Goal: Task Accomplishment & Management: Use online tool/utility

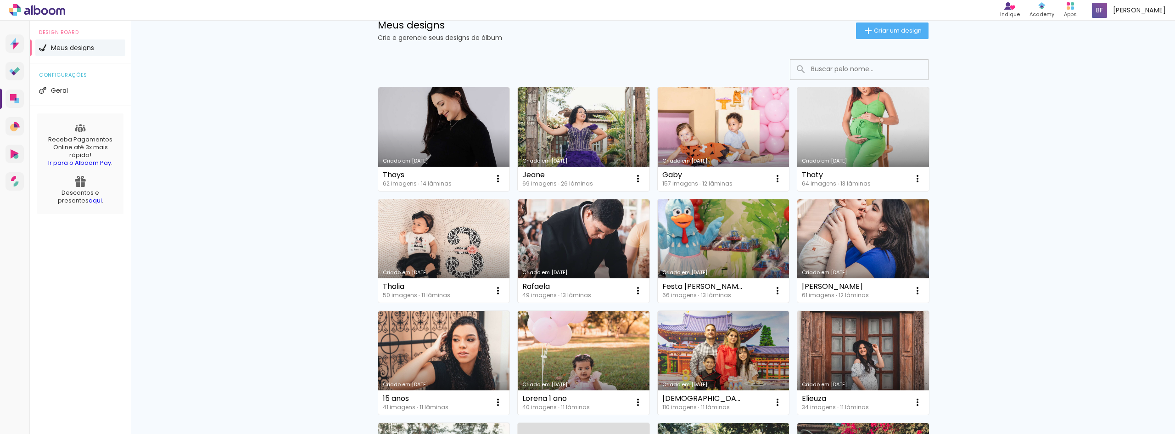
scroll to position [92, 0]
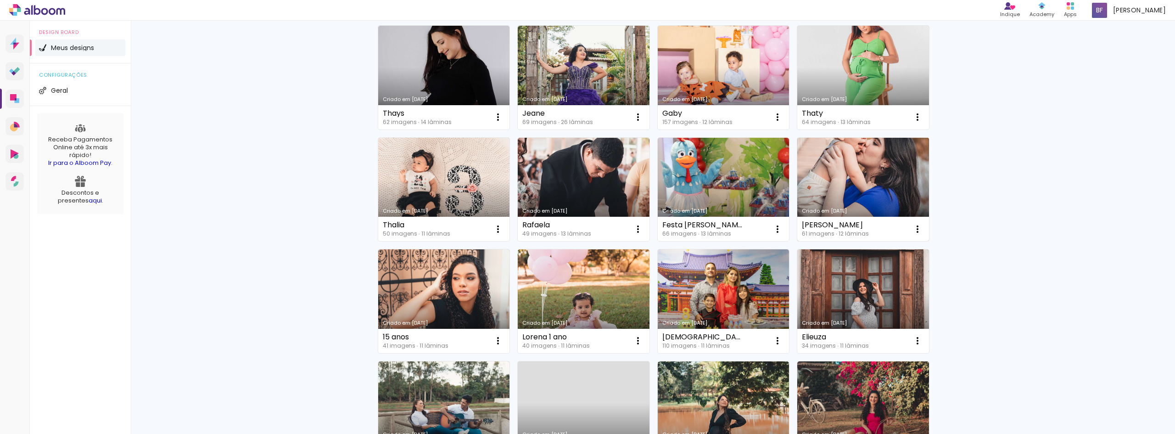
click at [856, 165] on link "Criado em [DATE]" at bounding box center [863, 190] width 132 height 104
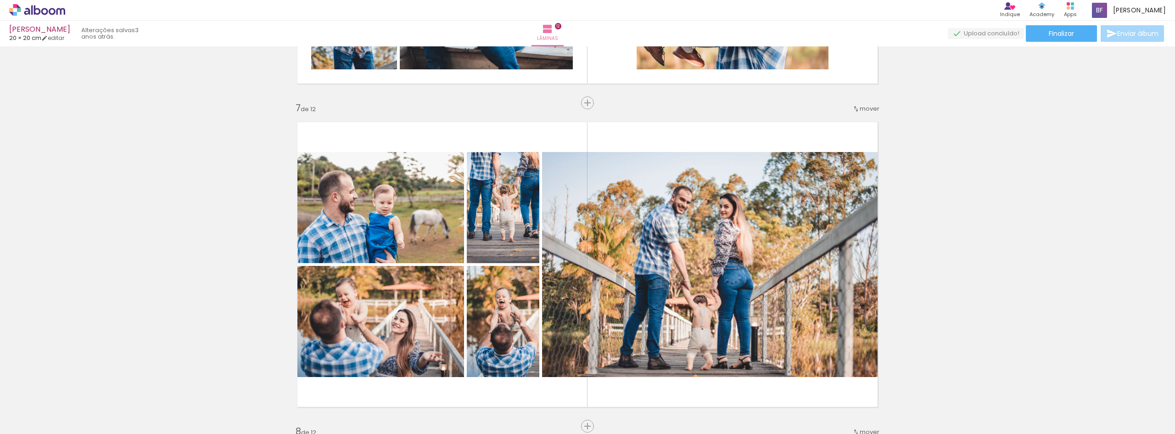
scroll to position [2065, 0]
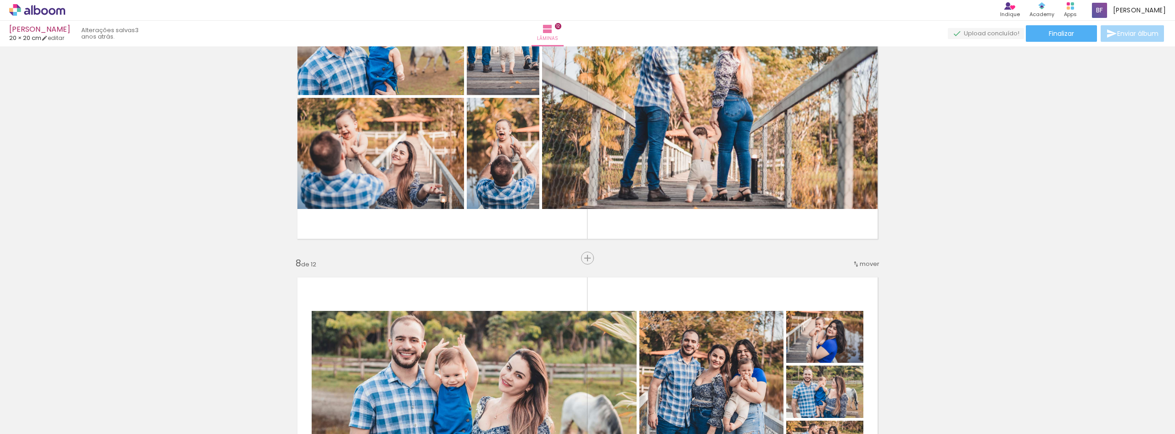
click at [1120, 37] on span "Enviar álbum" at bounding box center [1137, 33] width 41 height 6
click at [1122, 30] on span "Enviar álbum" at bounding box center [1137, 33] width 41 height 6
click at [1048, 37] on span "Finalizar" at bounding box center [1060, 33] width 25 height 6
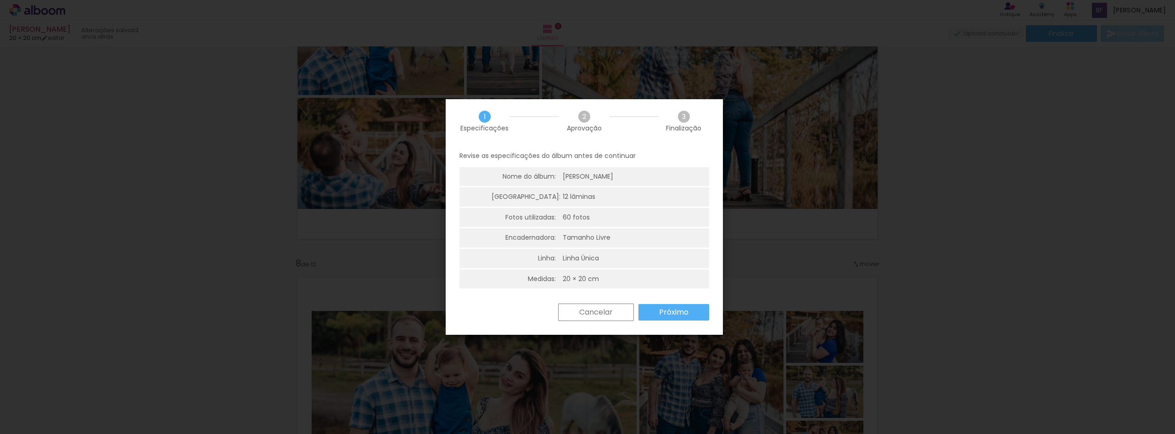
scroll to position [0, 0]
click at [935, 186] on iron-overlay-backdrop at bounding box center [587, 217] width 1175 height 434
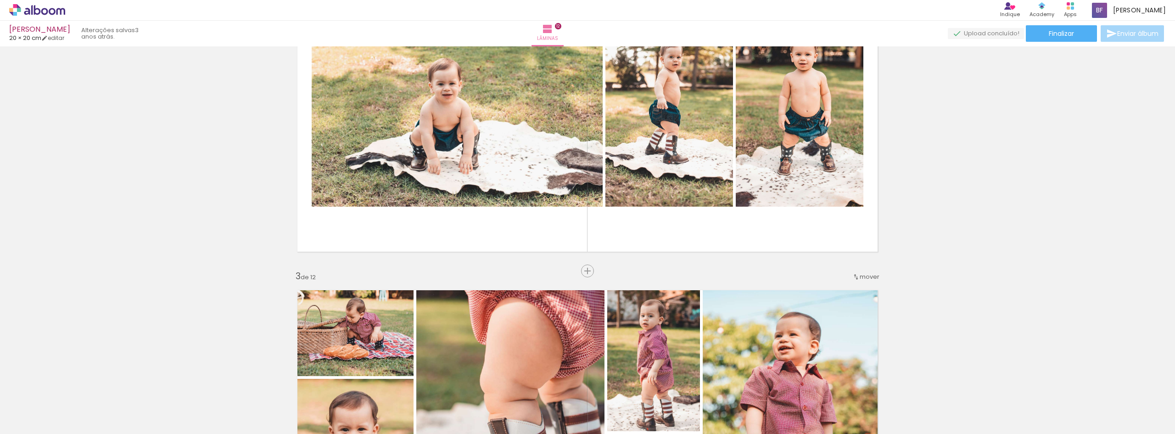
scroll to position [459, 0]
